Goal: Transaction & Acquisition: Purchase product/service

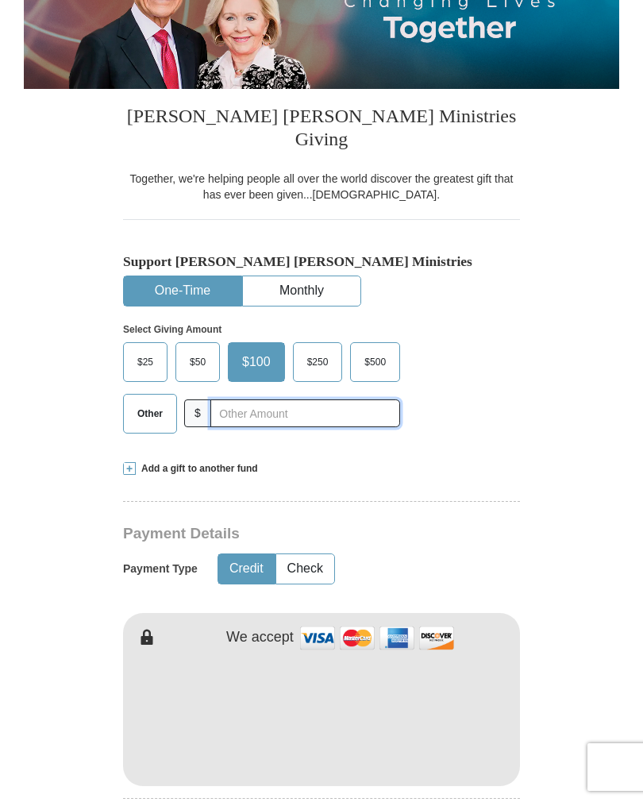
click at [229, 425] on input "text" at bounding box center [305, 413] width 190 height 28
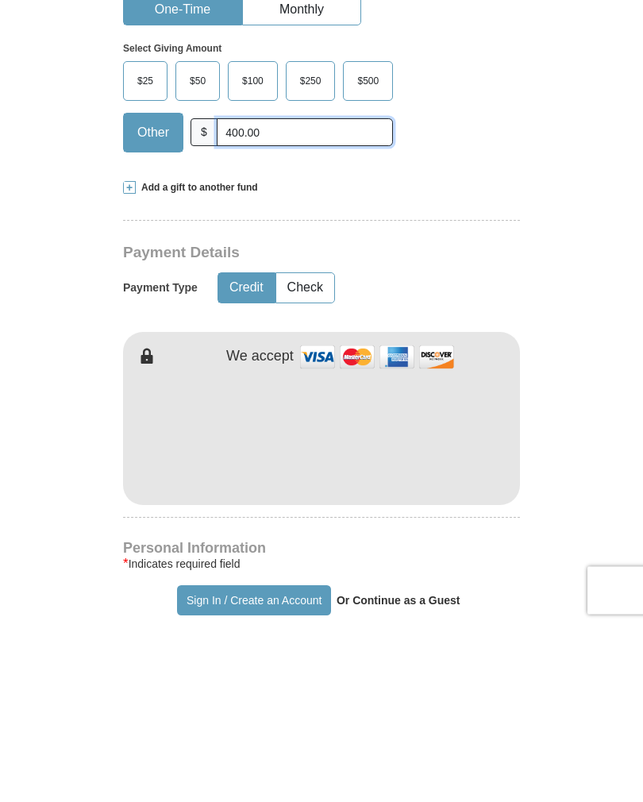
scroll to position [350, 0]
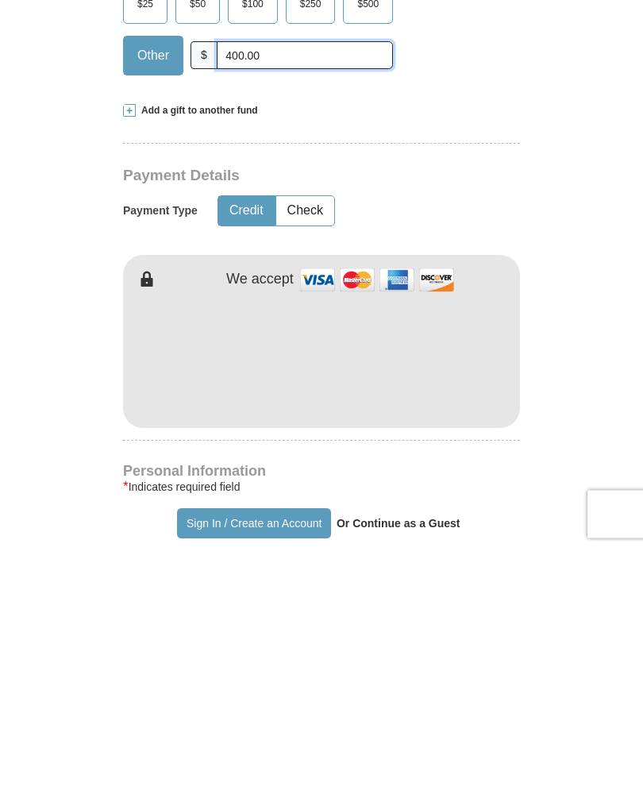
type input "400.00"
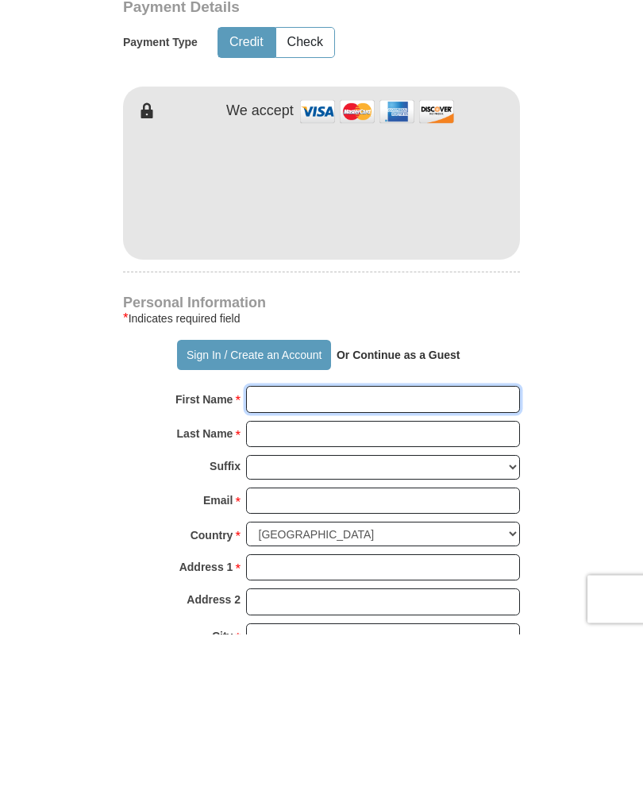
click at [279, 554] on input "First Name *" at bounding box center [383, 567] width 274 height 27
type input "[PERSON_NAME]"
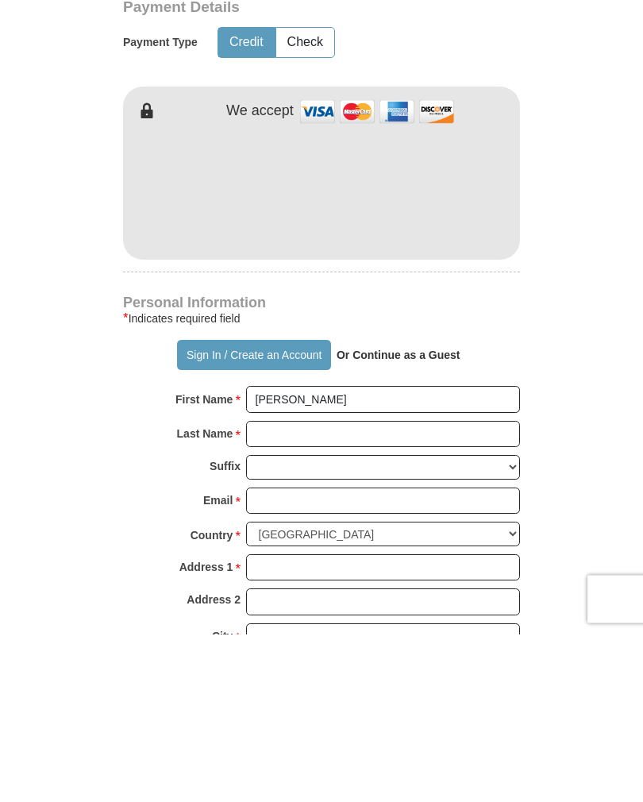
click at [275, 589] on input "Last Name *" at bounding box center [383, 602] width 274 height 27
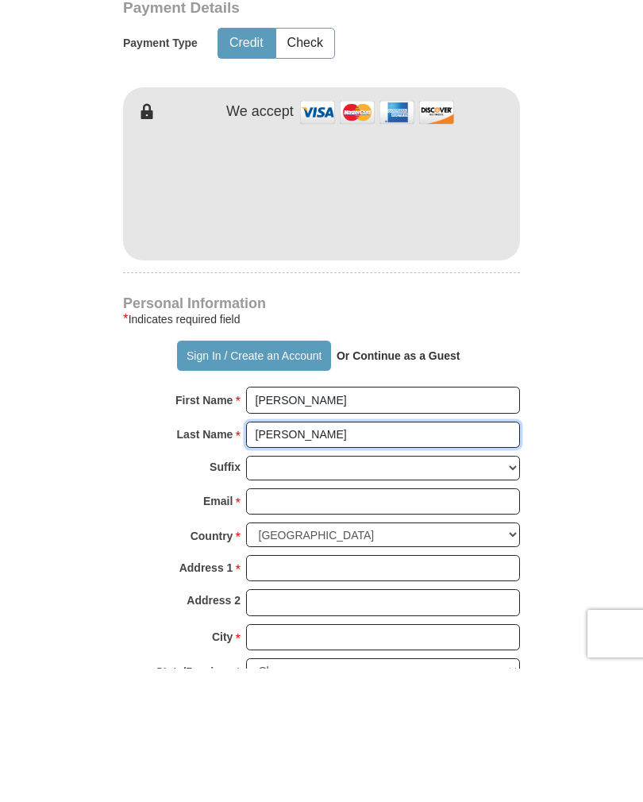
scroll to position [640, 0]
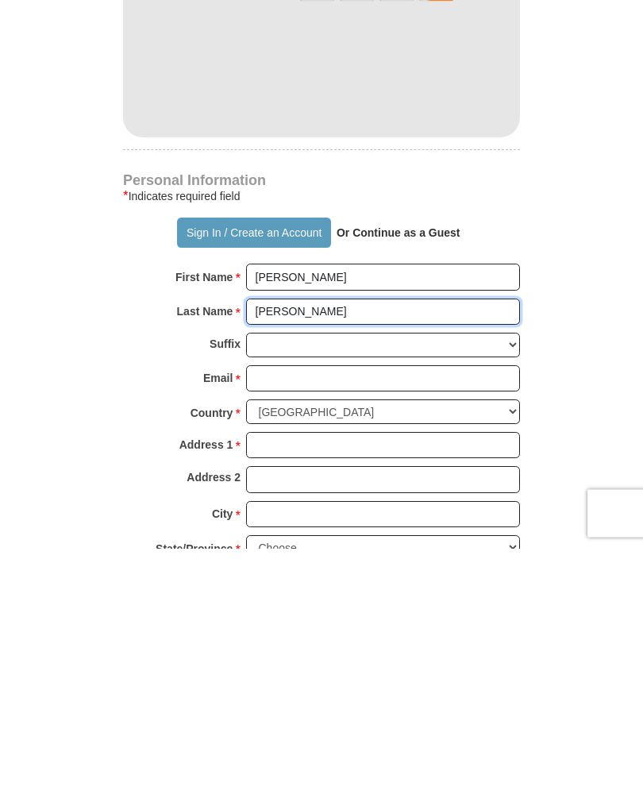
type input "[PERSON_NAME]"
click at [267, 619] on input "Email *" at bounding box center [383, 632] width 274 height 27
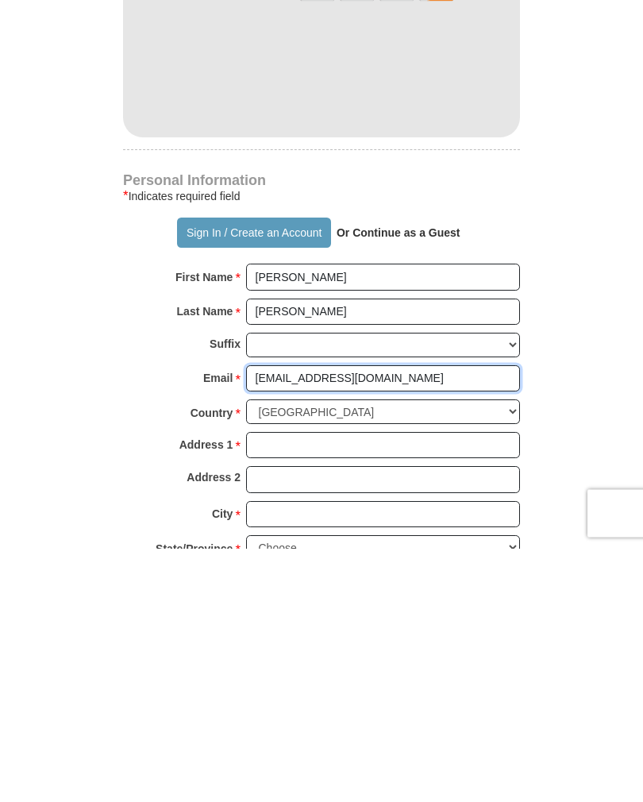
type input "[EMAIL_ADDRESS][DOMAIN_NAME]"
click at [278, 686] on input "Address 1 *" at bounding box center [383, 699] width 274 height 27
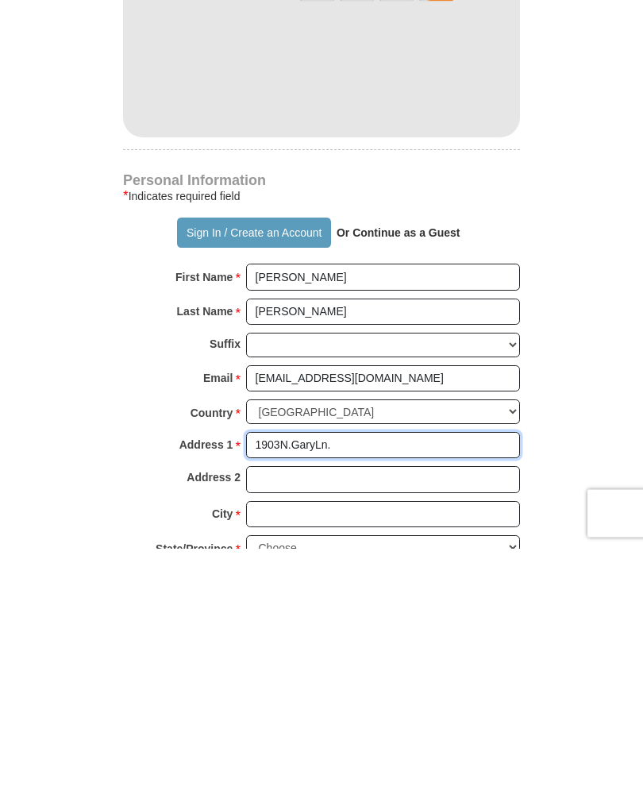
type input "1903N.GaryLn."
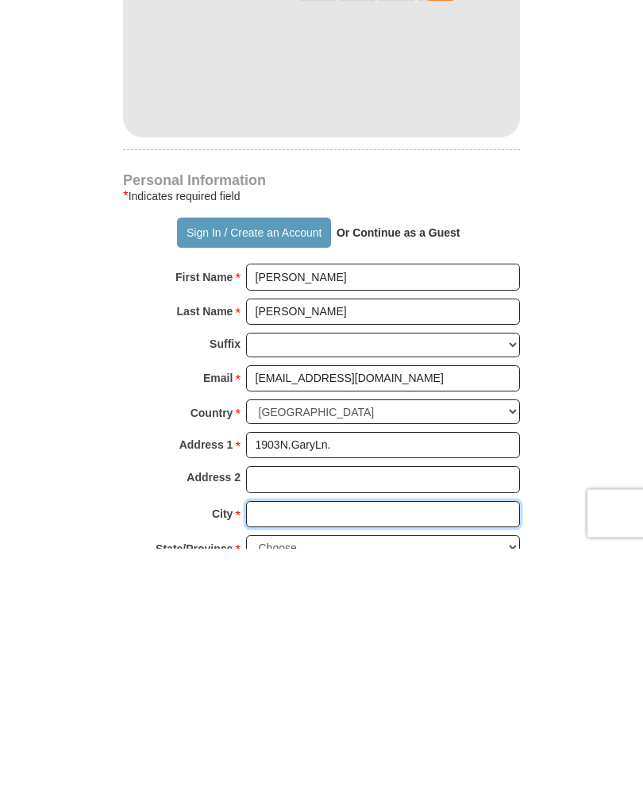
click at [271, 755] on input "City *" at bounding box center [383, 768] width 274 height 27
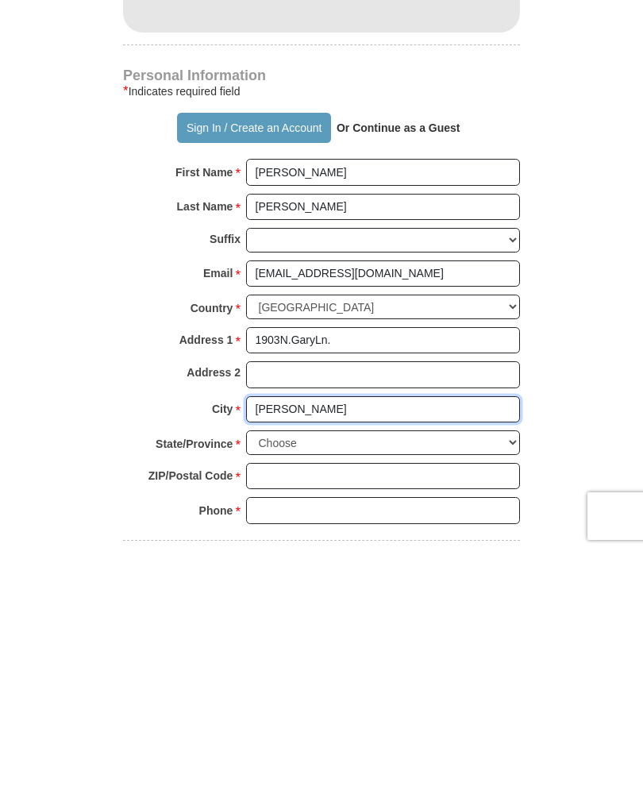
type input "[PERSON_NAME]"
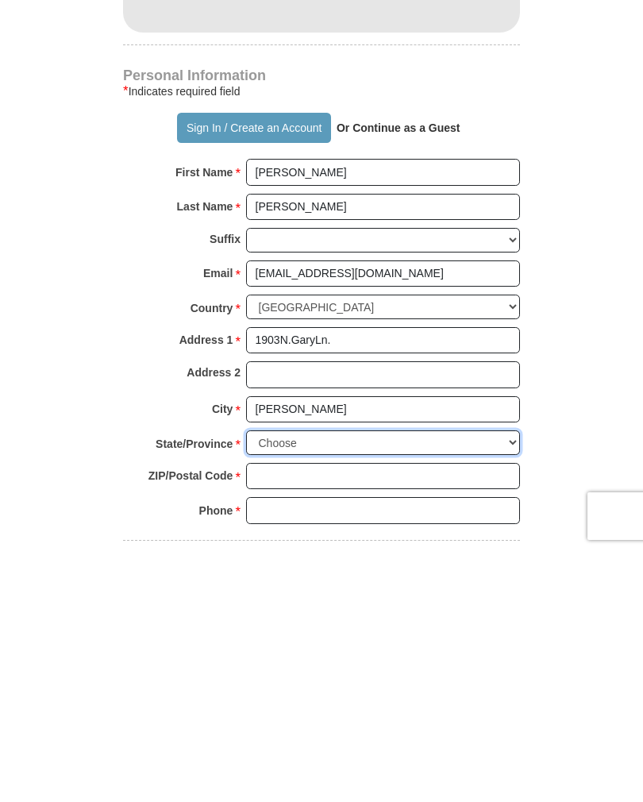
click at [496, 681] on select "Choose [US_STATE] [US_STATE] [US_STATE] [US_STATE] [US_STATE] Armed Forces Amer…" at bounding box center [383, 693] width 274 height 25
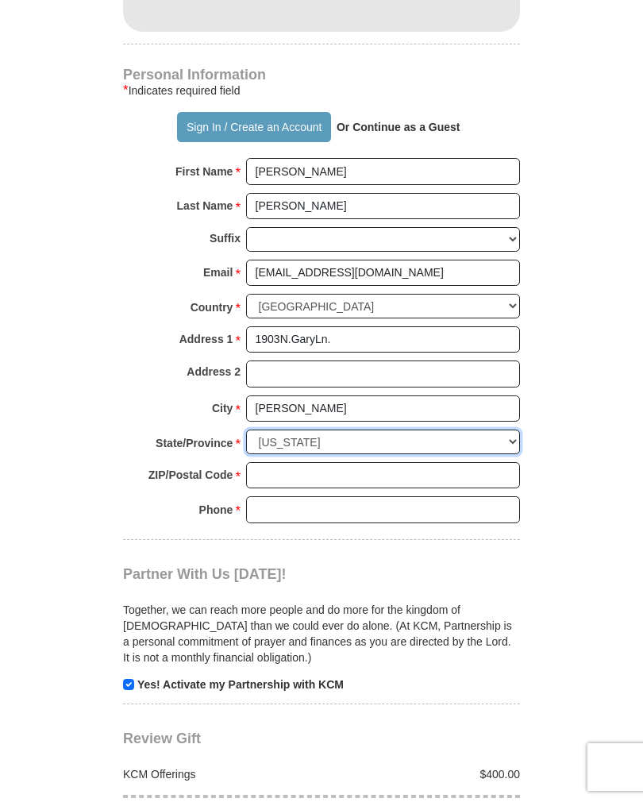
click at [508, 429] on select "Choose [US_STATE] [US_STATE] [US_STATE] [US_STATE] [US_STATE] Armed Forces Amer…" at bounding box center [383, 441] width 274 height 25
click at [206, 684] on div "[PERSON_NAME] [PERSON_NAME] Ministries Giving Together, we're helping people al…" at bounding box center [321, 160] width 397 height 1651
click at [499, 435] on select "Choose [US_STATE] [US_STATE] [US_STATE] [US_STATE] [US_STATE] Armed Forces Amer…" at bounding box center [383, 441] width 274 height 25
select select "NM"
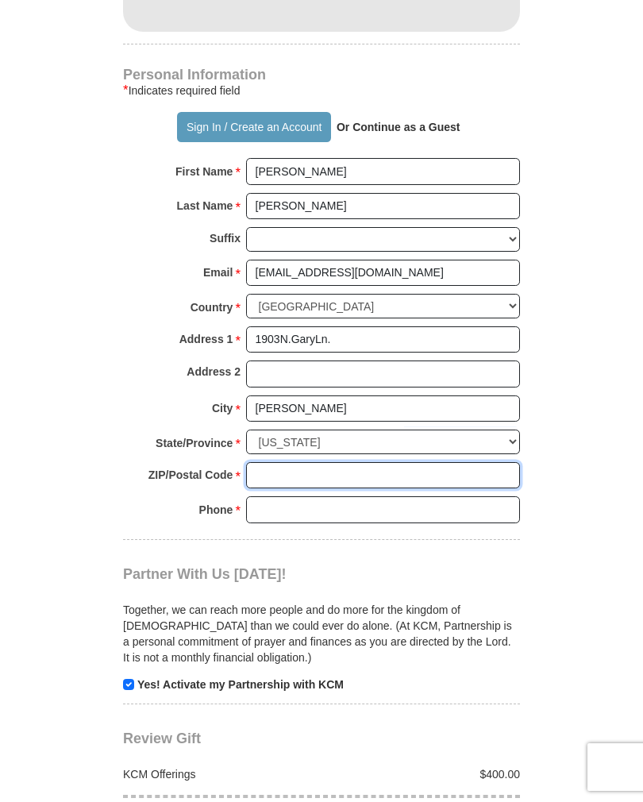
click at [286, 470] on input "ZIP/Postal Code *" at bounding box center [383, 475] width 274 height 27
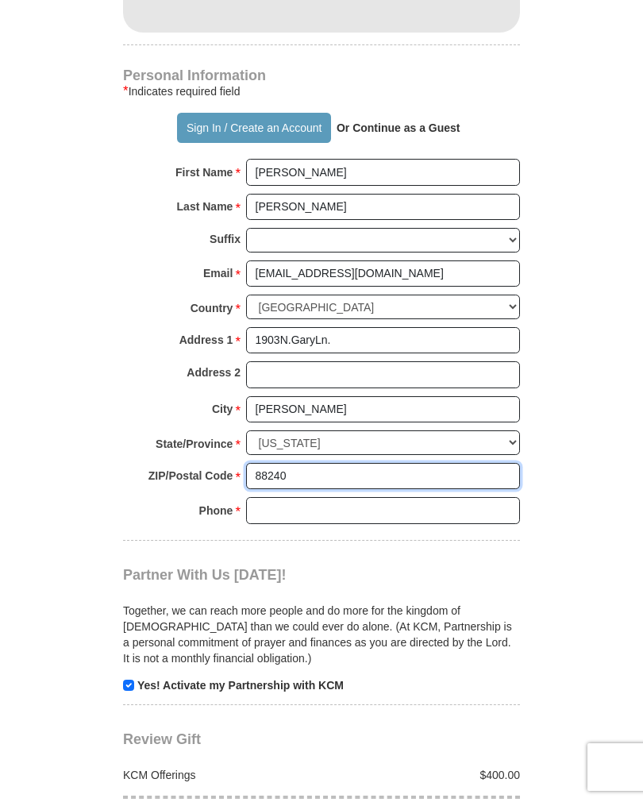
type input "88240"
click at [290, 501] on input "Phone * *" at bounding box center [383, 510] width 274 height 27
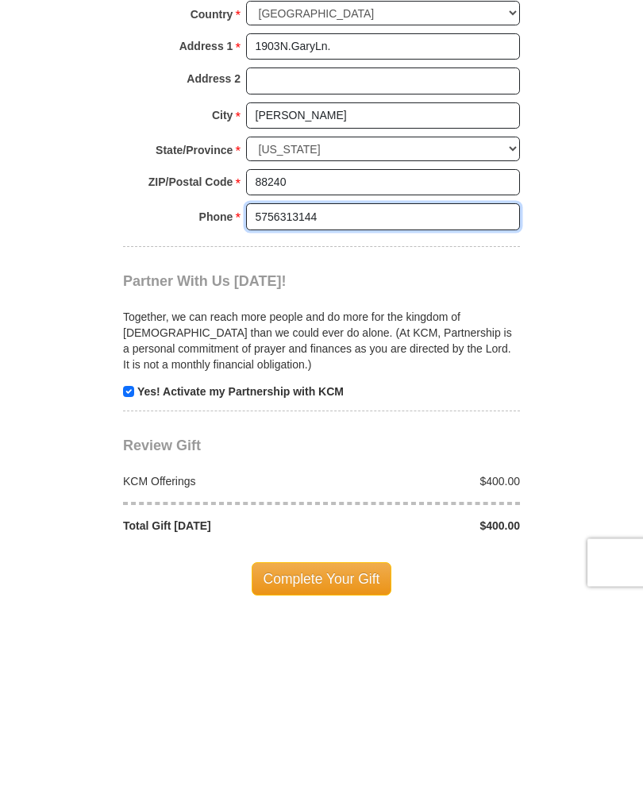
scroll to position [1088, 0]
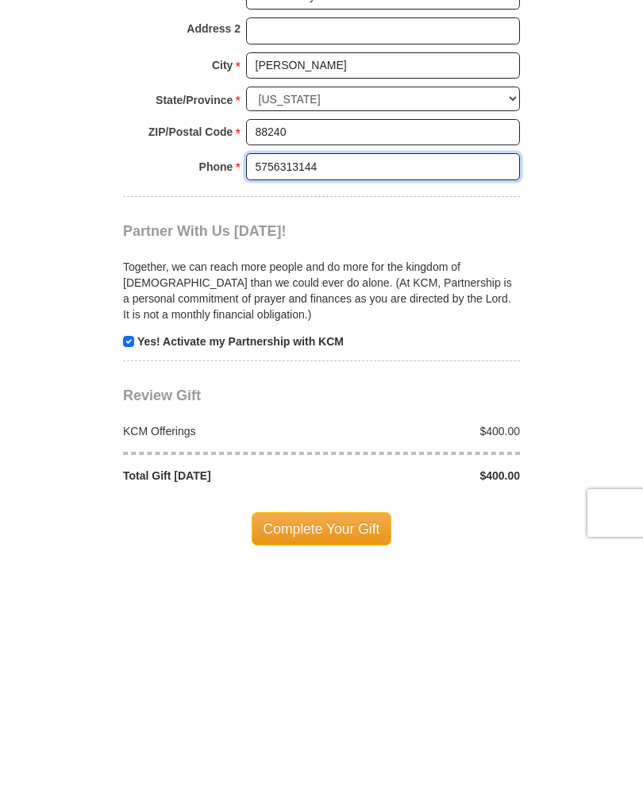
type input "5756313144"
click at [133, 590] on input "checkbox" at bounding box center [128, 595] width 11 height 11
checkbox input "false"
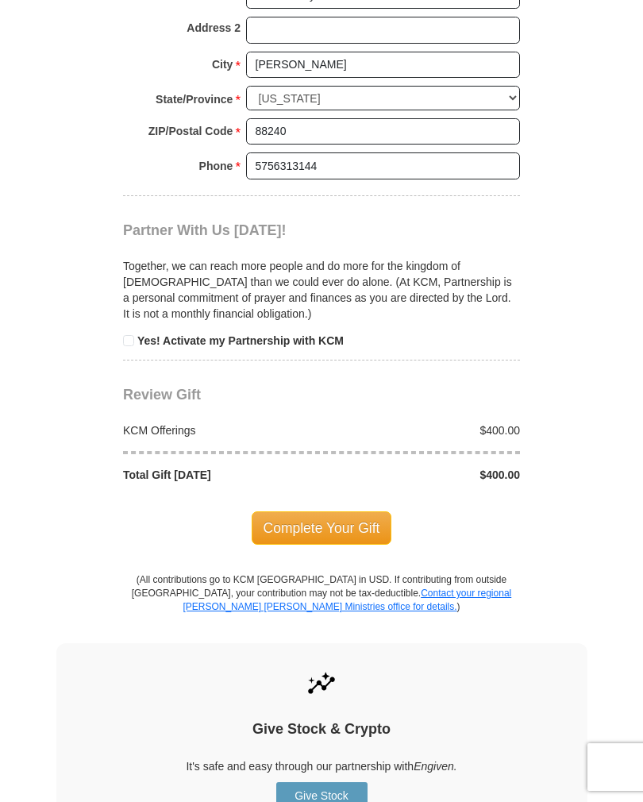
click at [346, 527] on span "Complete Your Gift" at bounding box center [322, 527] width 140 height 33
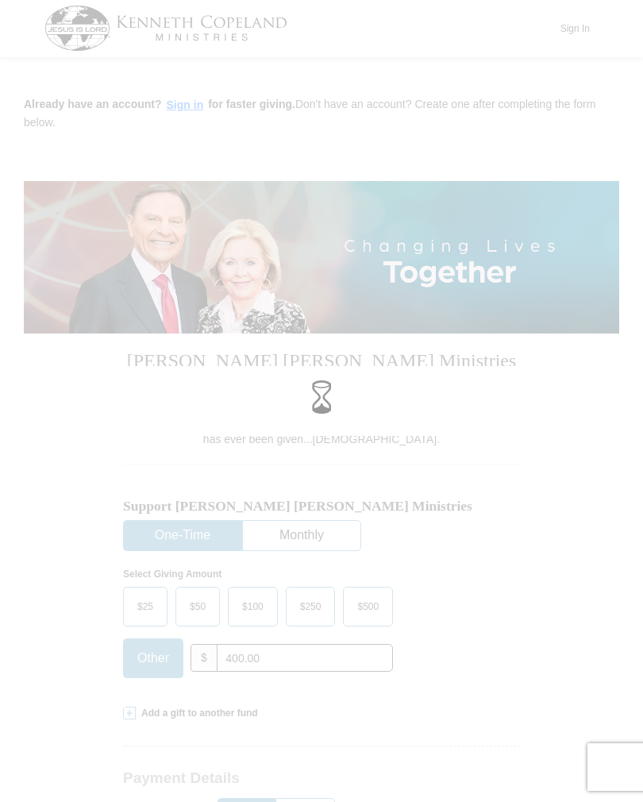
scroll to position [0, 0]
